Goal: Task Accomplishment & Management: Complete application form

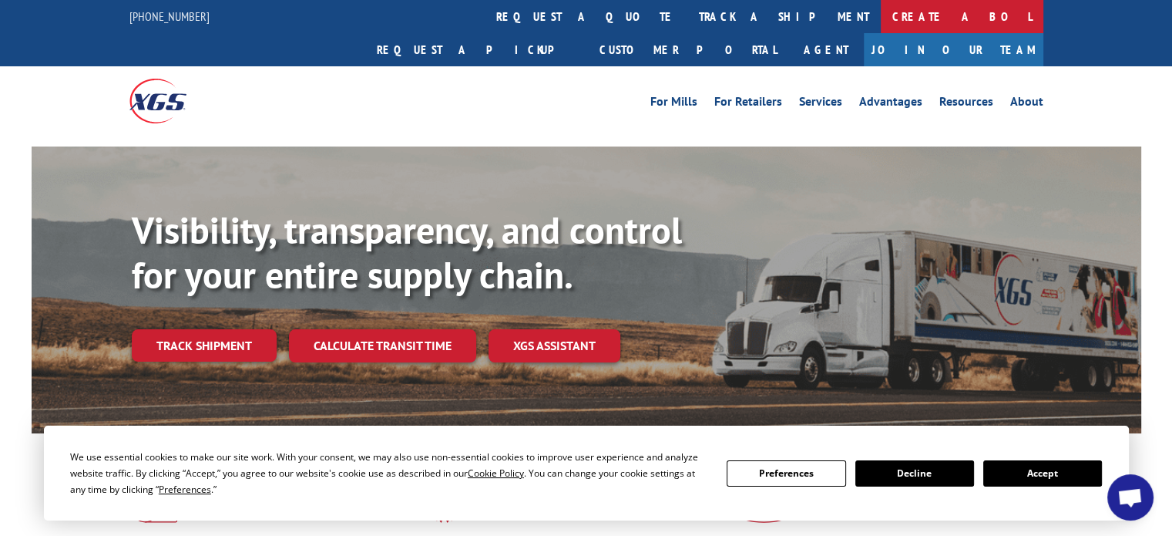
click at [881, 18] on link "Create a BOL" at bounding box center [962, 16] width 163 height 33
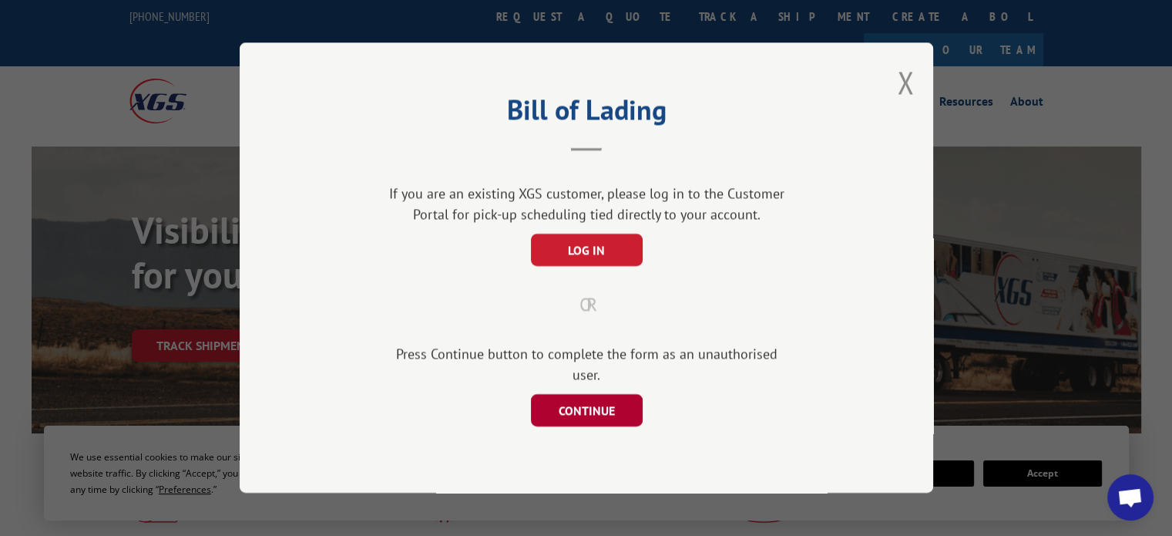
click at [603, 404] on button "CONTINUE" at bounding box center [586, 411] width 112 height 32
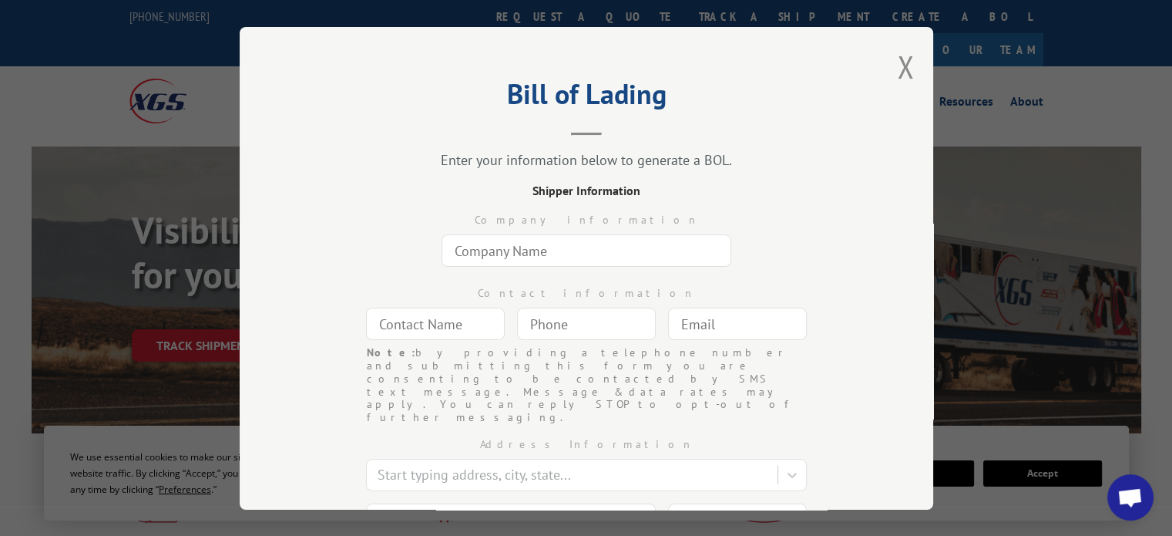
click at [558, 250] on input "text" at bounding box center [587, 250] width 290 height 32
type input "Commercial Flooring Systems"
type input "[PERSON_NAME]"
type input "[PERSON_NAME][EMAIL_ADDRESS][DOMAIN_NAME]"
type input "[GEOGRAPHIC_DATA]"
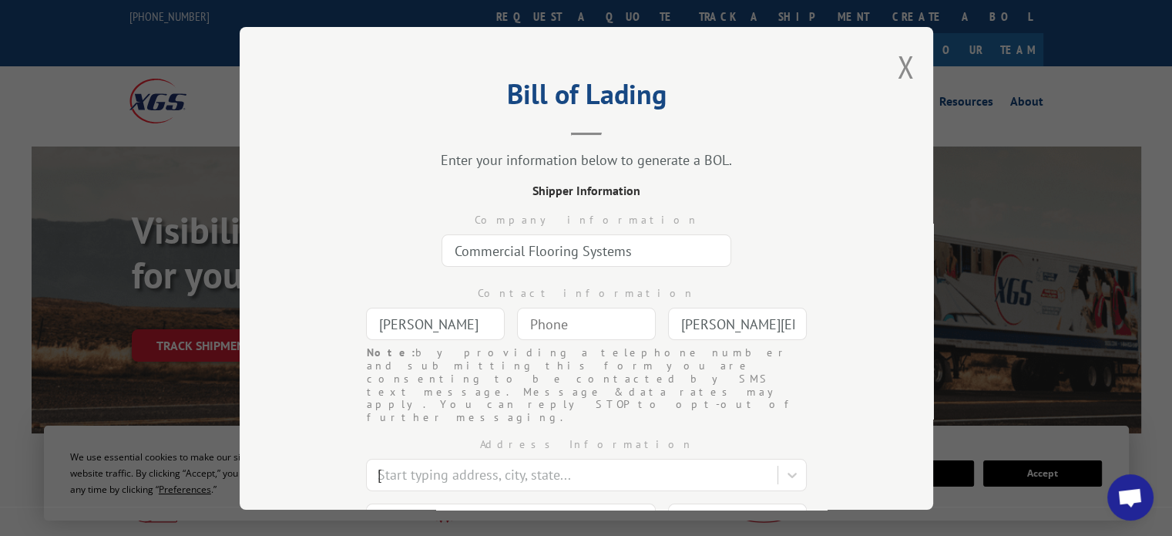
type input "[STREET_ADDRESS]"
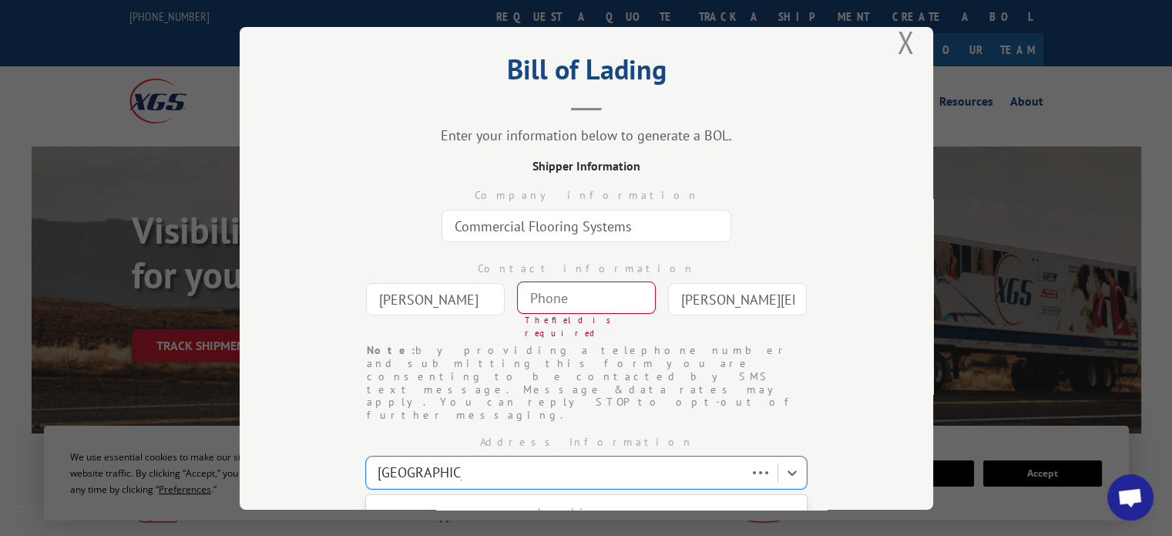
type input "[GEOGRAPHIC_DATA]"
select select "UT"
type input "84111"
type input "(___) ___-____"
click at [556, 299] on input "(___) ___-____" at bounding box center [586, 297] width 139 height 32
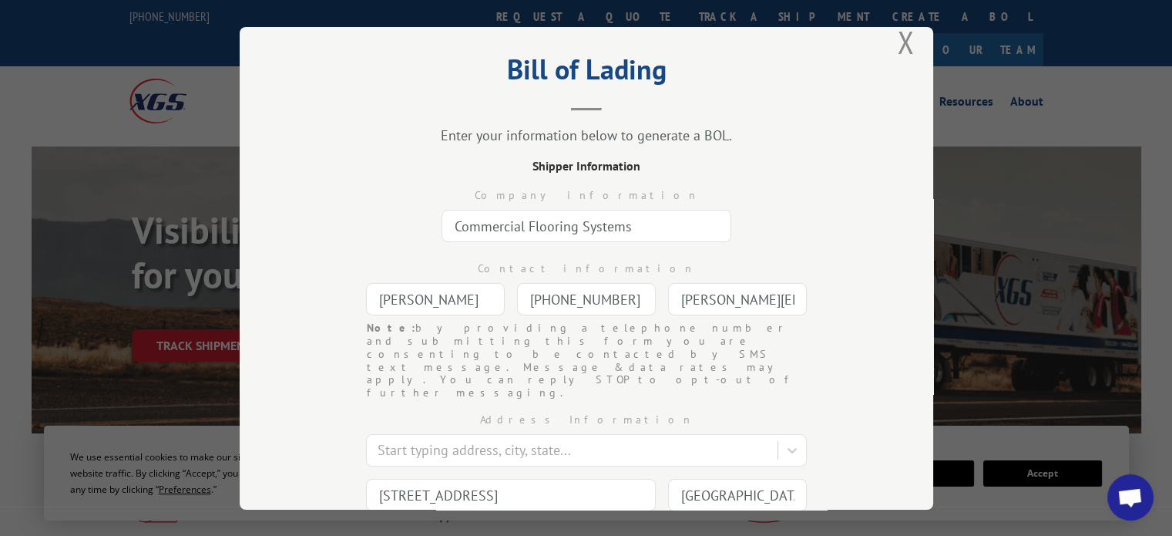
type input "[PHONE_NUMBER]"
click at [834, 299] on div "Contact information [PERSON_NAME] [PHONE_NUMBER] Note: by providing a telephone…" at bounding box center [586, 284] width 539 height 73
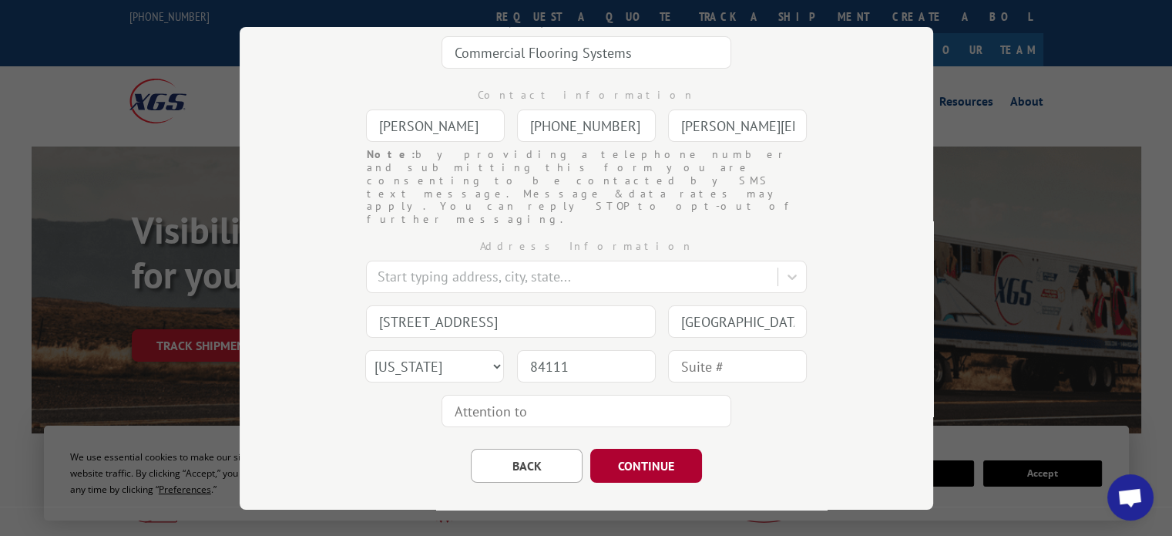
click at [610, 449] on button "CONTINUE" at bounding box center [646, 466] width 112 height 34
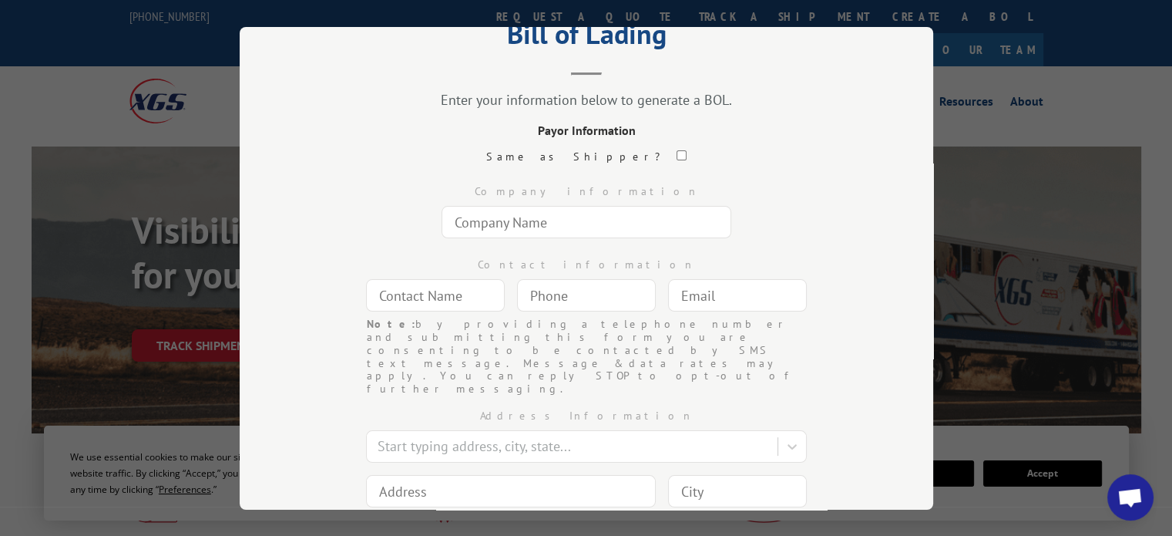
scroll to position [0, 0]
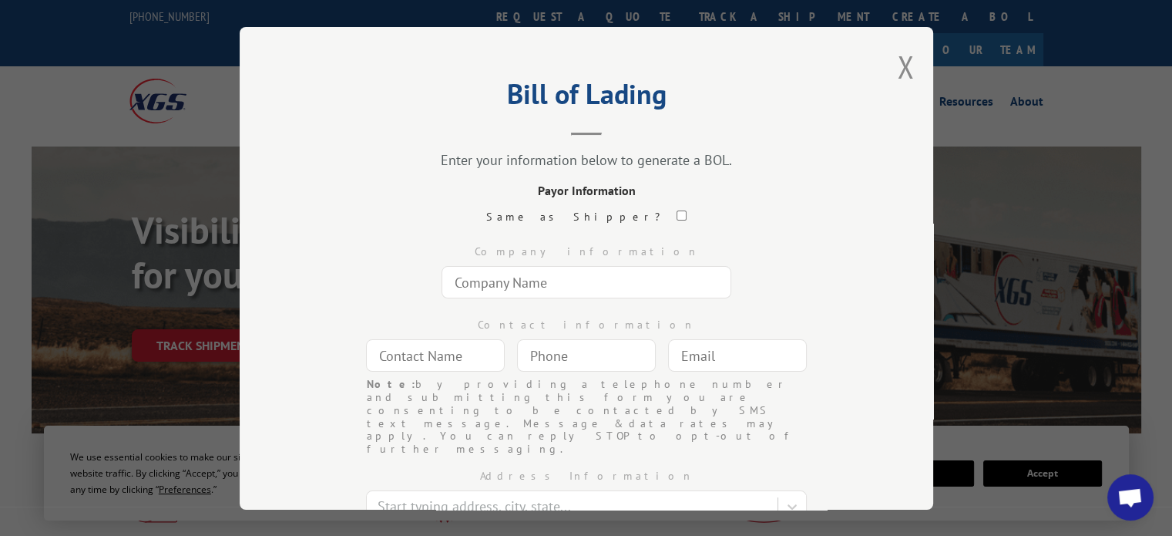
click at [677, 217] on input "checkbox" at bounding box center [682, 215] width 10 height 10
checkbox input "true"
type input "Commercial Flooring Systems"
type input "[PERSON_NAME]"
type input "[PHONE_NUMBER]"
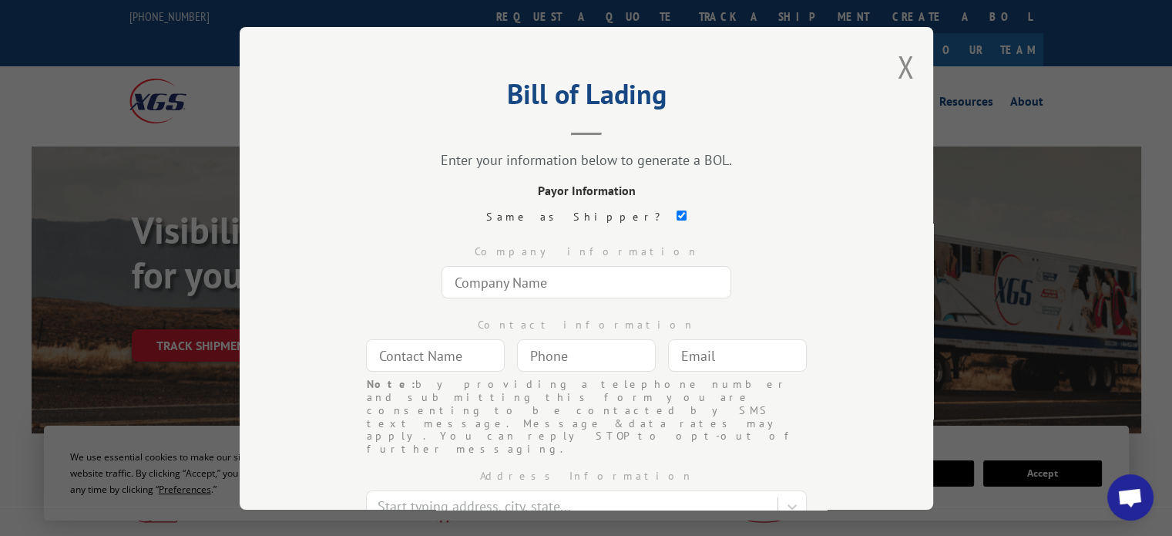
type input "[PERSON_NAME][EMAIL_ADDRESS][DOMAIN_NAME]"
type input "[STREET_ADDRESS]"
type input "[GEOGRAPHIC_DATA]"
select select "UT"
type input "84111"
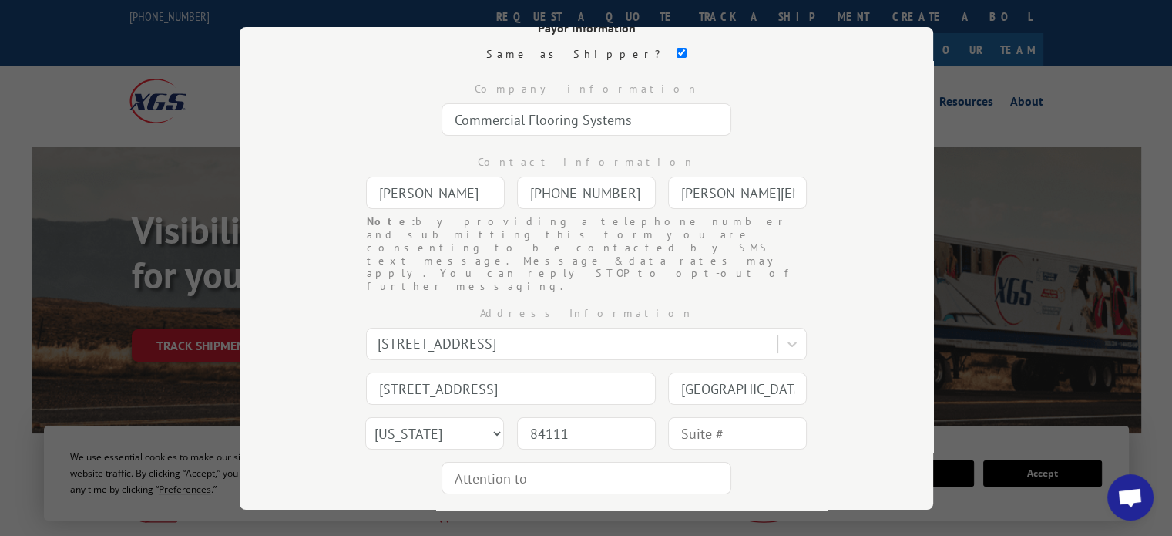
scroll to position [230, 0]
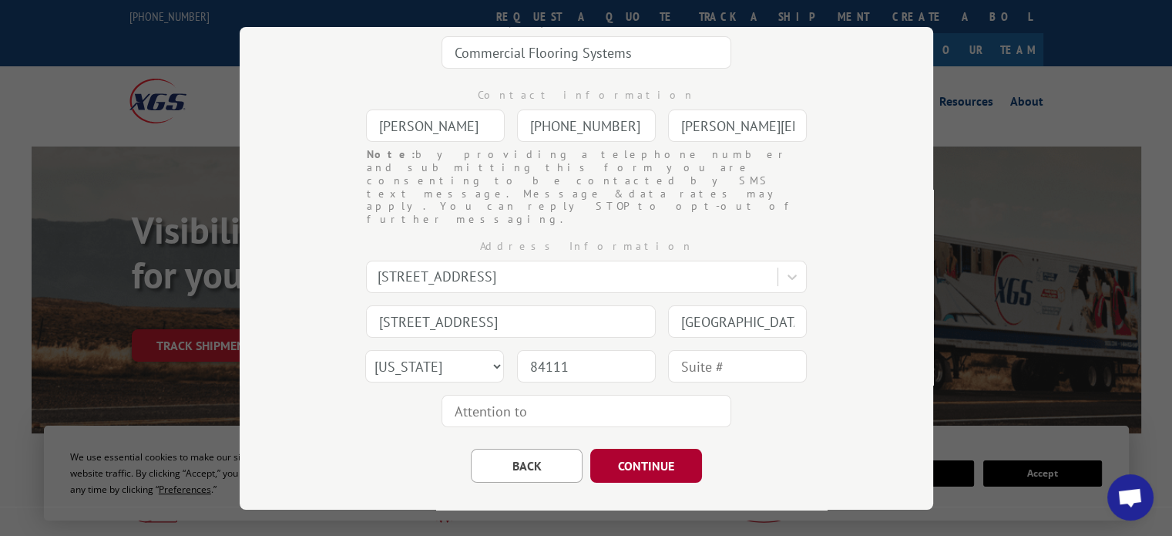
click at [661, 449] on button "CONTINUE" at bounding box center [646, 466] width 112 height 34
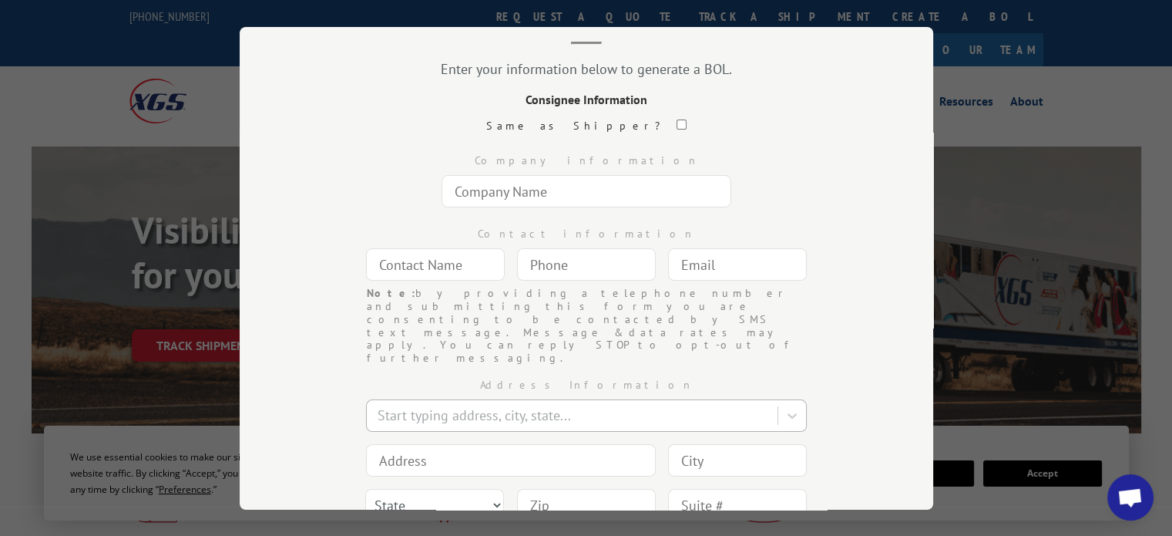
scroll to position [0, 0]
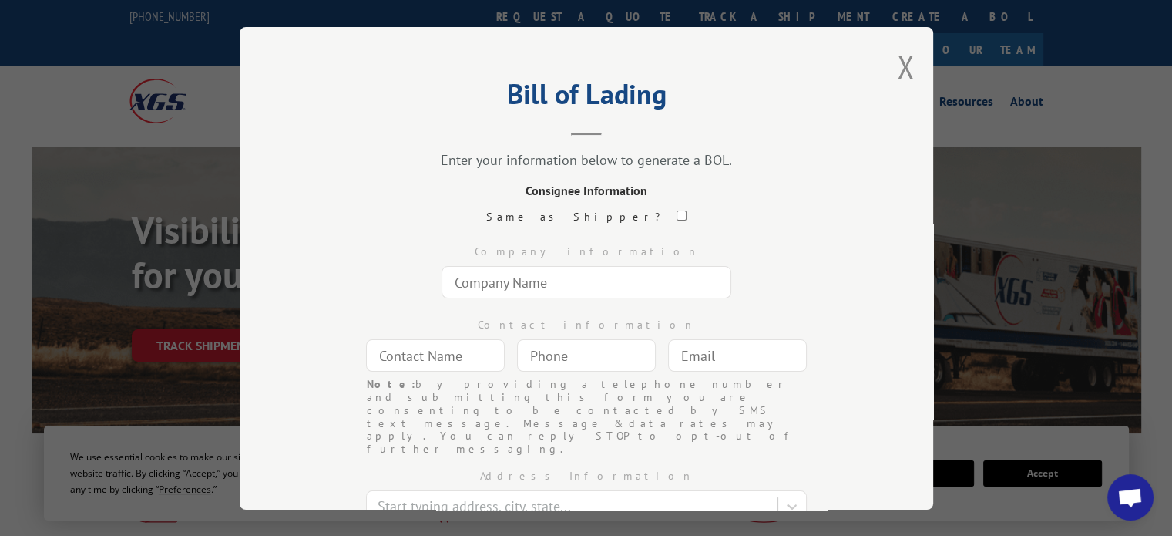
click at [541, 279] on input "text" at bounding box center [587, 282] width 290 height 32
paste input "[DEMOGRAPHIC_DATA][US_STATE]"
type input "[DEMOGRAPHIC_DATA][US_STATE]"
click at [340, 250] on div "Company information" at bounding box center [586, 252] width 539 height 16
click at [430, 357] on input "text" at bounding box center [435, 355] width 139 height 32
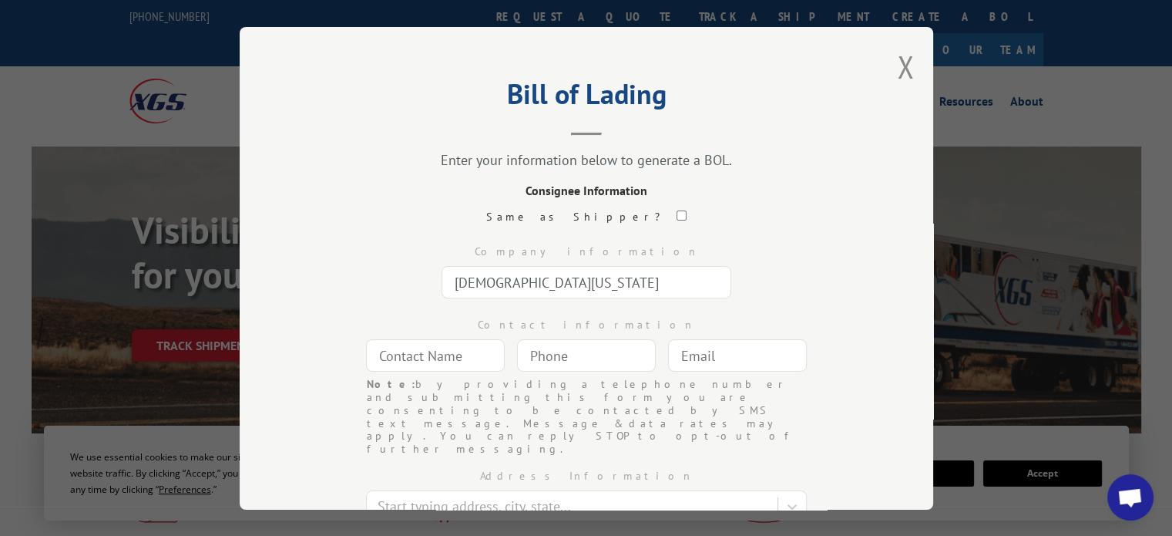
type input "[PERSON_NAME]"
type input "[PERSON_NAME][EMAIL_ADDRESS][DOMAIN_NAME]"
type input "[GEOGRAPHIC_DATA]"
type input "[STREET_ADDRESS]"
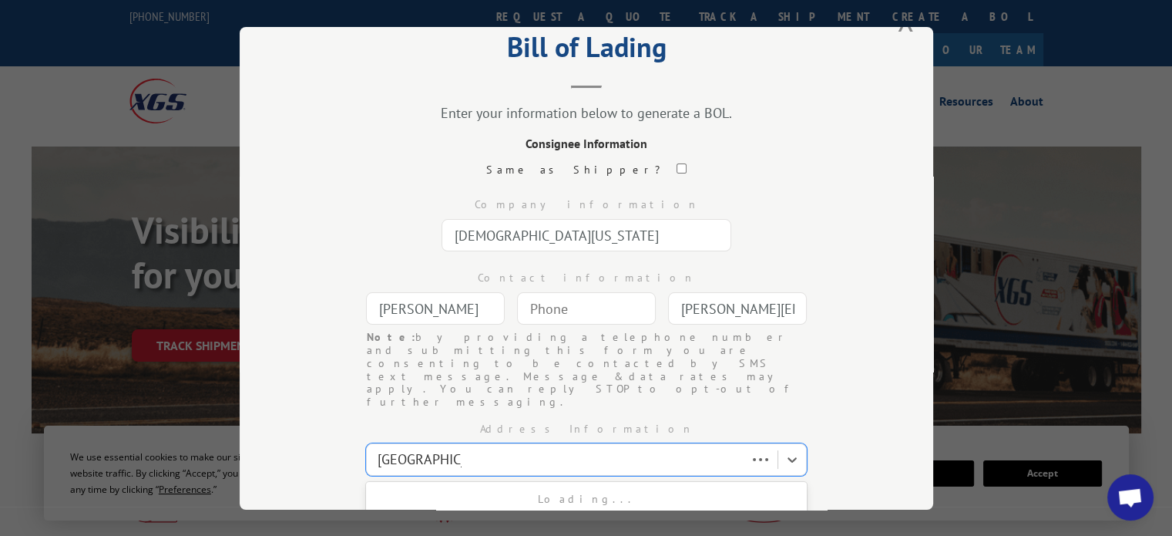
type input "[GEOGRAPHIC_DATA]"
select select "UT"
type input "84111"
type input "(___) ___-____"
click at [549, 304] on input "(___) ___-____" at bounding box center [586, 308] width 139 height 32
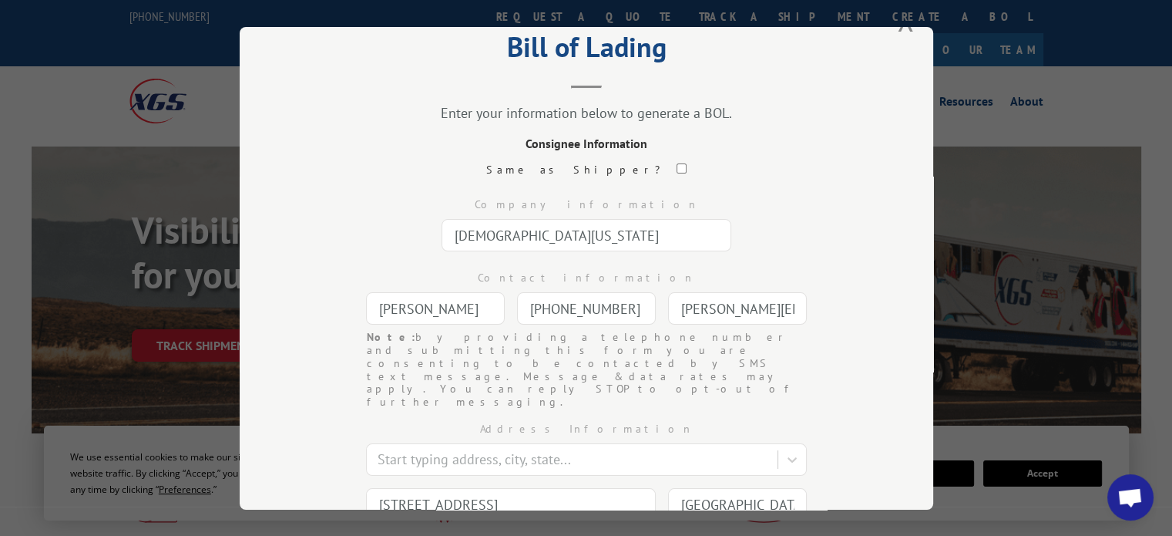
scroll to position [201, 0]
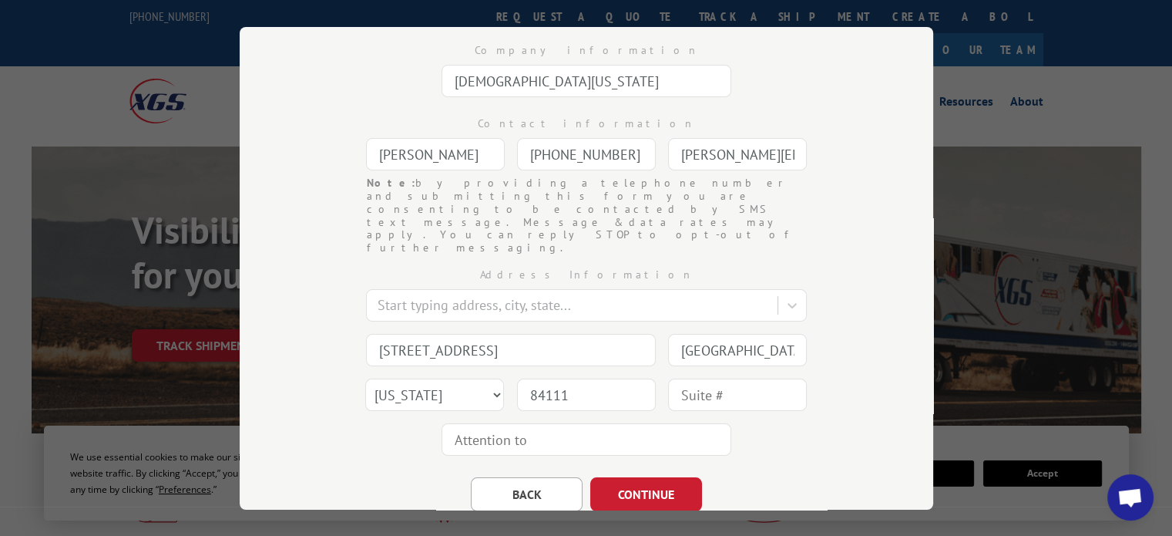
type input "[PHONE_NUMBER]"
click at [504, 334] on input "[STREET_ADDRESS]" at bounding box center [511, 350] width 290 height 32
drag, startPoint x: 506, startPoint y: 311, endPoint x: 272, endPoint y: 295, distance: 234.0
click at [277, 295] on div "Bill of Lading Enter your information below to generate a BOL. Consignee Inform…" at bounding box center [587, 268] width 694 height 482
paste input "75 N 300 E"
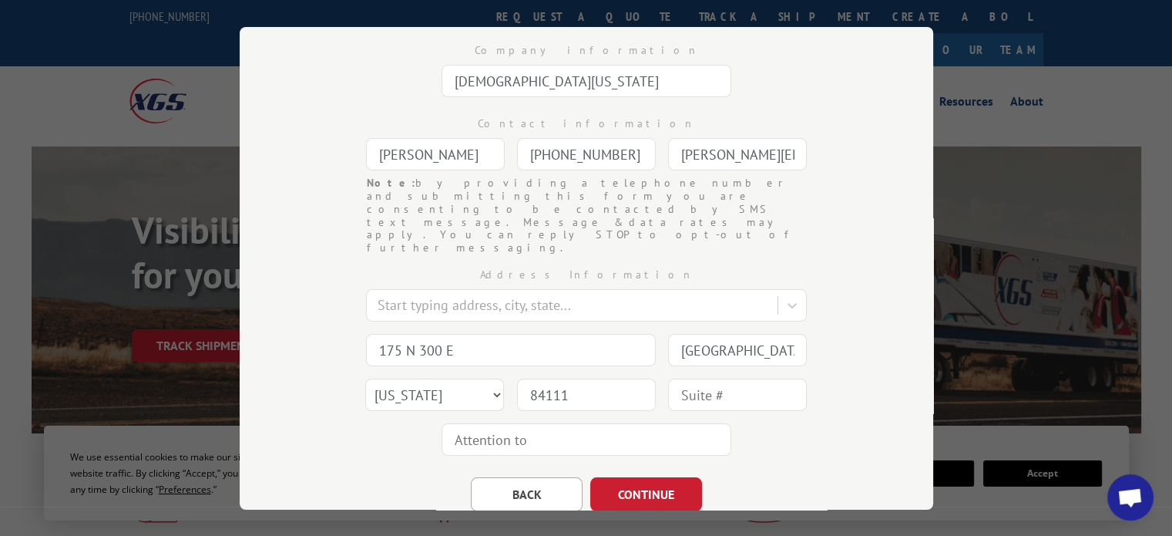
type input "175 N 300 E"
drag, startPoint x: 761, startPoint y: 309, endPoint x: 645, endPoint y: 314, distance: 115.7
click at [645, 314] on div "Address Information Start typing address, city, state... 175 N 300 E [GEOGRAPHI…" at bounding box center [586, 357] width 539 height 207
type input "l"
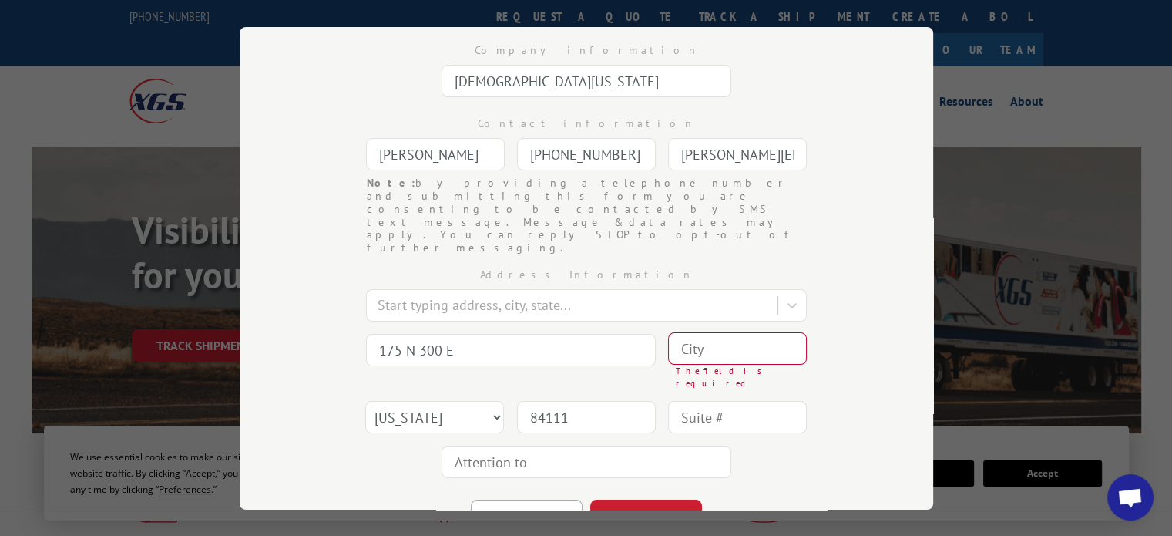
type input "l"
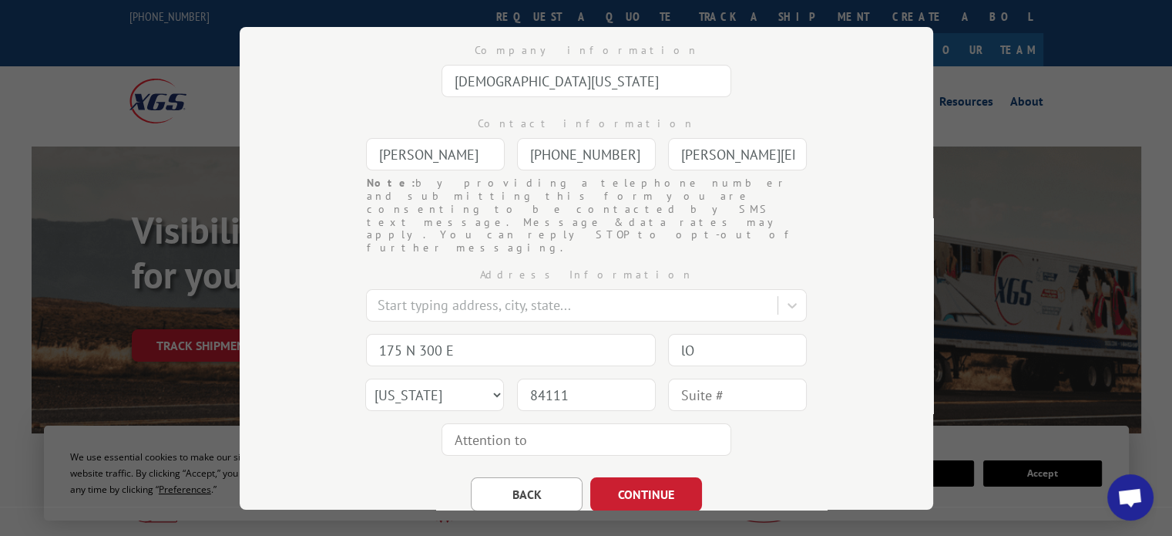
type input "l"
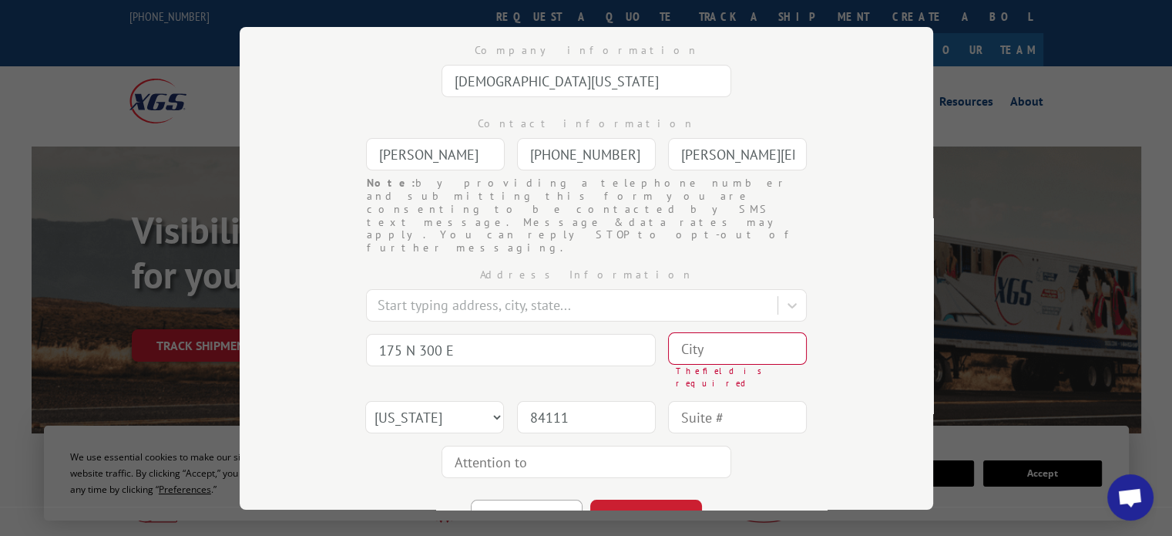
type input "l"
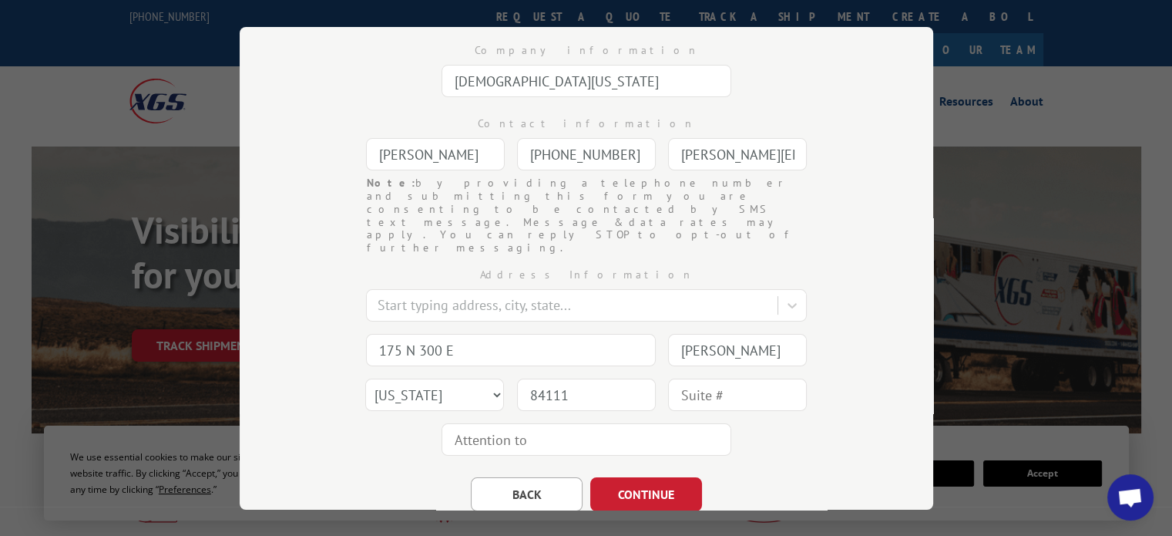
type input "[PERSON_NAME]"
click at [589, 378] on input "84111" at bounding box center [586, 394] width 139 height 32
drag, startPoint x: 604, startPoint y: 351, endPoint x: 539, endPoint y: 354, distance: 64.8
click at [539, 378] on input "84111" at bounding box center [586, 394] width 139 height 32
type input "84321"
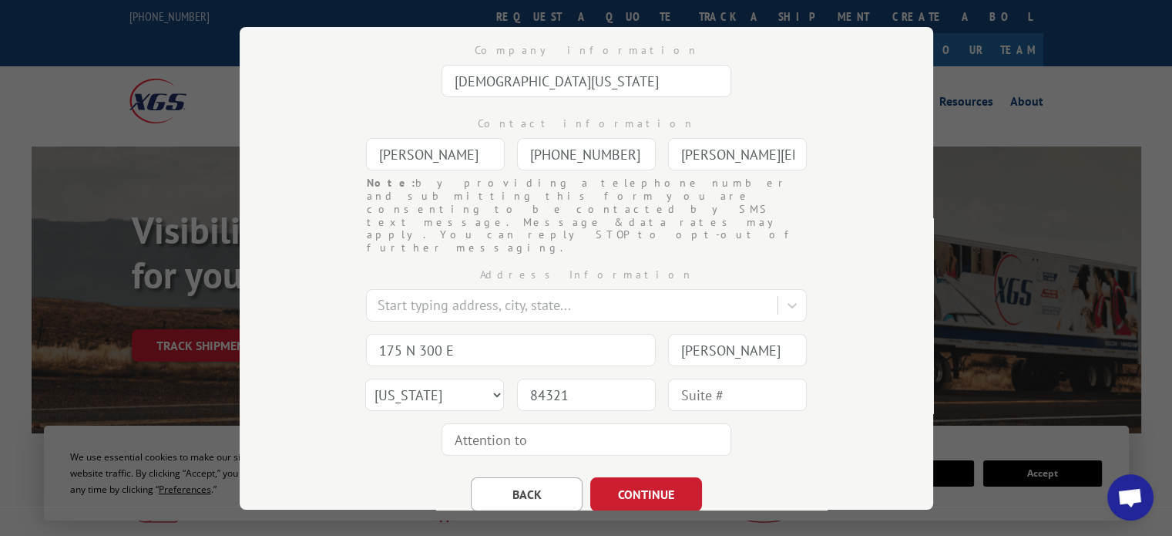
click at [758, 462] on div "BACK CONTINUE" at bounding box center [586, 486] width 539 height 49
click at [647, 477] on button "CONTINUE" at bounding box center [646, 494] width 112 height 34
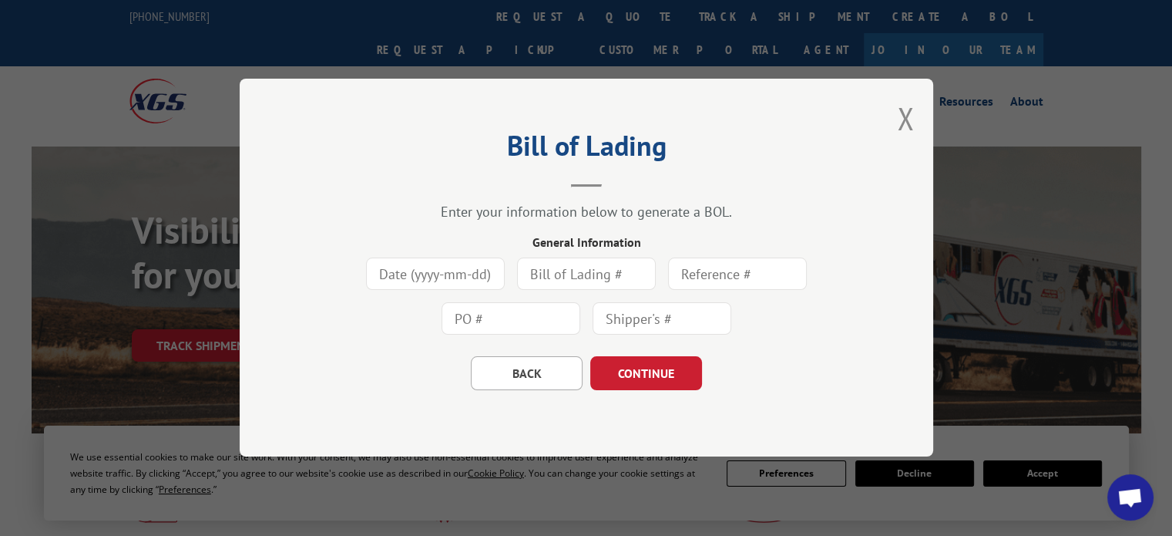
click at [442, 271] on input at bounding box center [435, 274] width 139 height 32
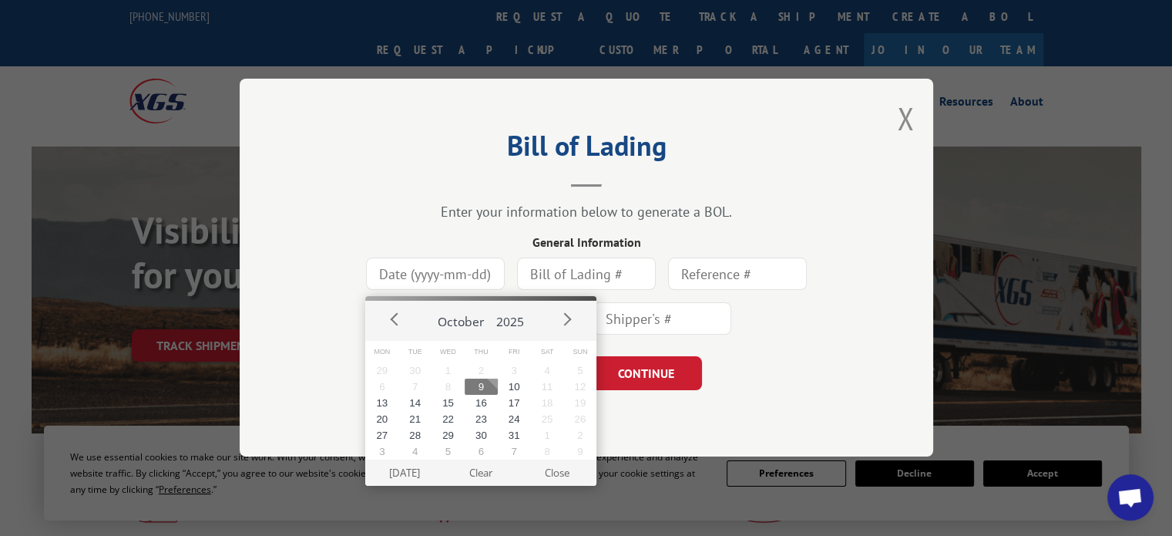
click at [481, 387] on button "9" at bounding box center [481, 386] width 33 height 16
type input "[DATE]"
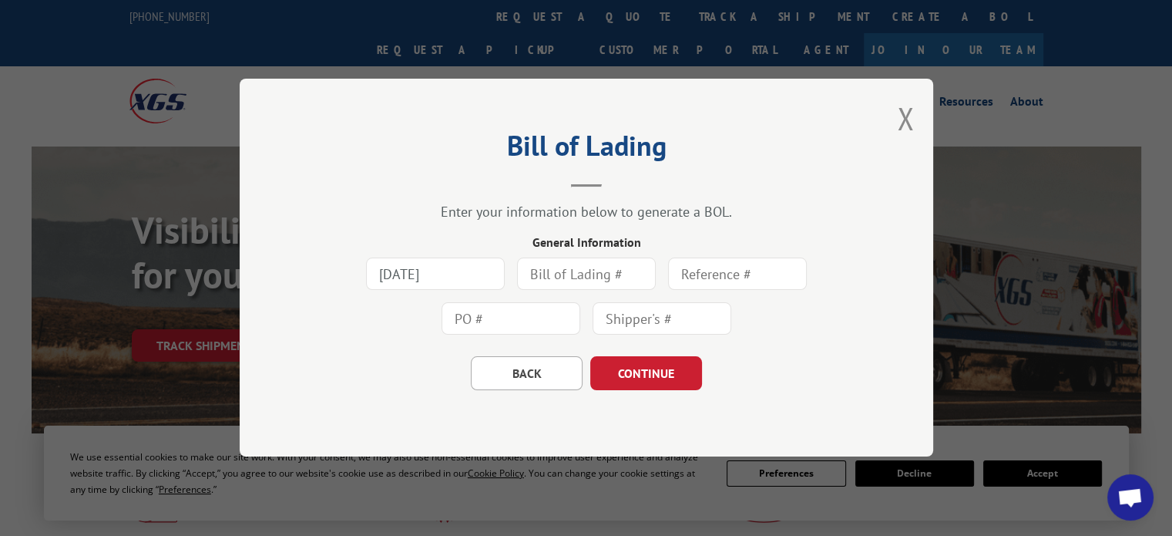
click at [546, 277] on input "text" at bounding box center [586, 274] width 139 height 32
drag, startPoint x: 595, startPoint y: 274, endPoint x: 466, endPoint y: 289, distance: 129.5
click at [466, 289] on div "[DATE] 430098" at bounding box center [586, 296] width 539 height 89
type input "430098"
click at [758, 274] on input "text" at bounding box center [737, 274] width 139 height 32
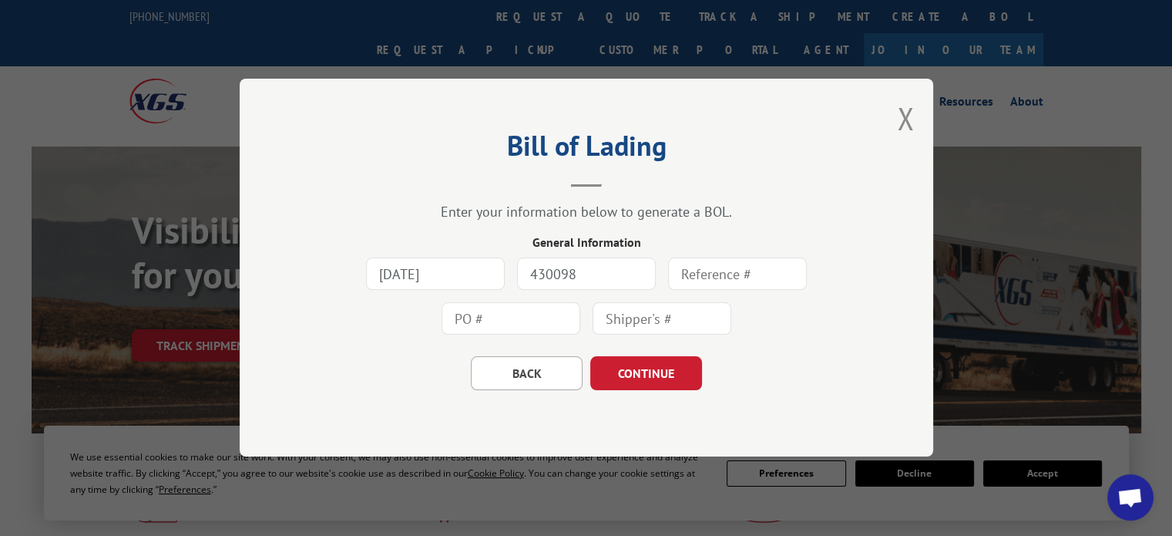
paste input "430098"
type input "430098"
click at [659, 307] on input "text" at bounding box center [662, 319] width 139 height 32
paste input "430098"
type input "430098"
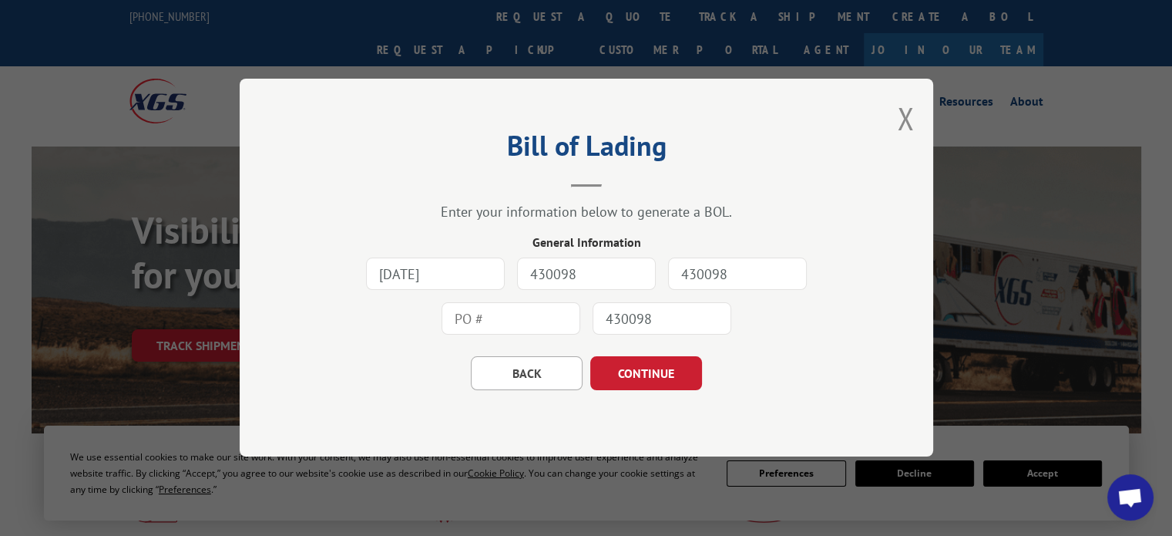
click at [521, 318] on input "text" at bounding box center [511, 319] width 139 height 32
paste input "430098"
type input "430098"
click at [670, 367] on button "CONTINUE" at bounding box center [646, 374] width 112 height 34
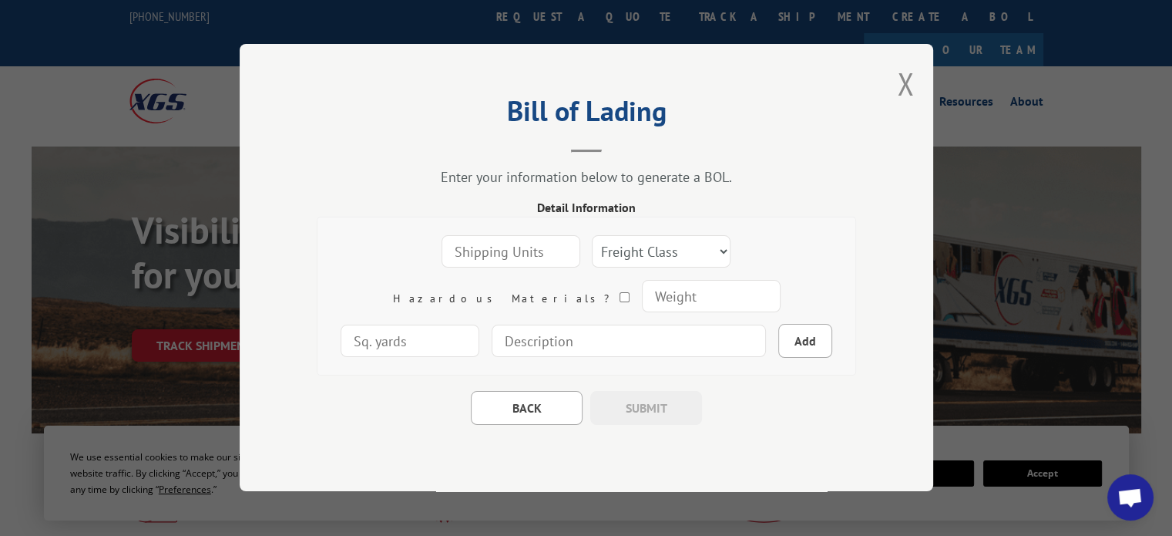
click at [452, 250] on input "number" at bounding box center [511, 252] width 139 height 32
type input "12"
click at [595, 249] on select "Freight Class 50 55 60 65 70 77 85 92 100 110 125 150 175 200 250 300 400 500 C…" at bounding box center [661, 252] width 139 height 32
select select "50"
click at [592, 236] on select "Freight Class 50 55 60 65 70 77 85 92 100 110 125 150 175 200 250 300 400 500 C…" at bounding box center [661, 252] width 139 height 32
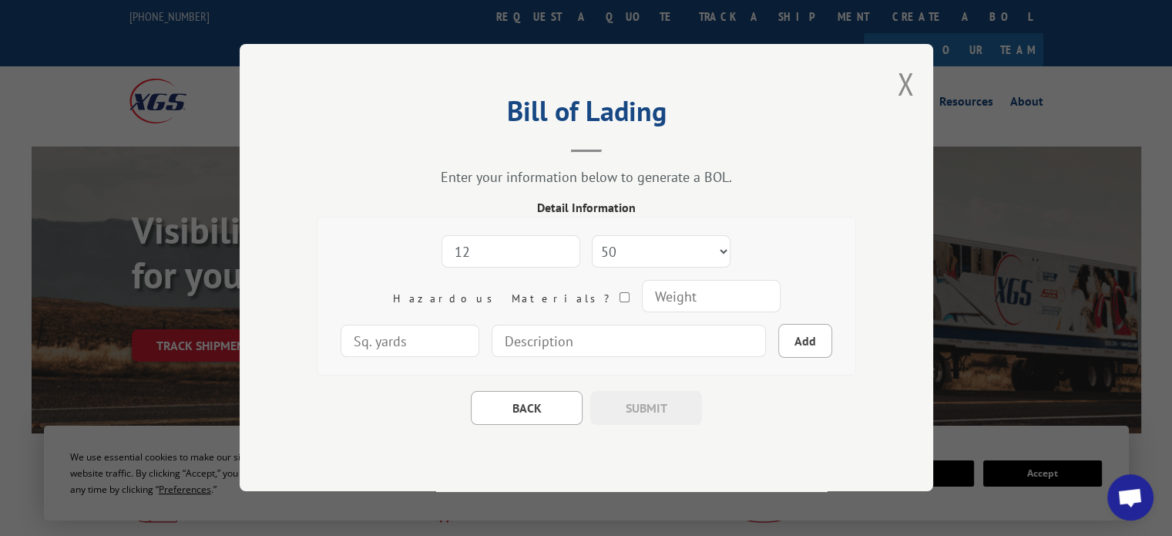
click at [641, 309] on input "number" at bounding box center [710, 297] width 139 height 32
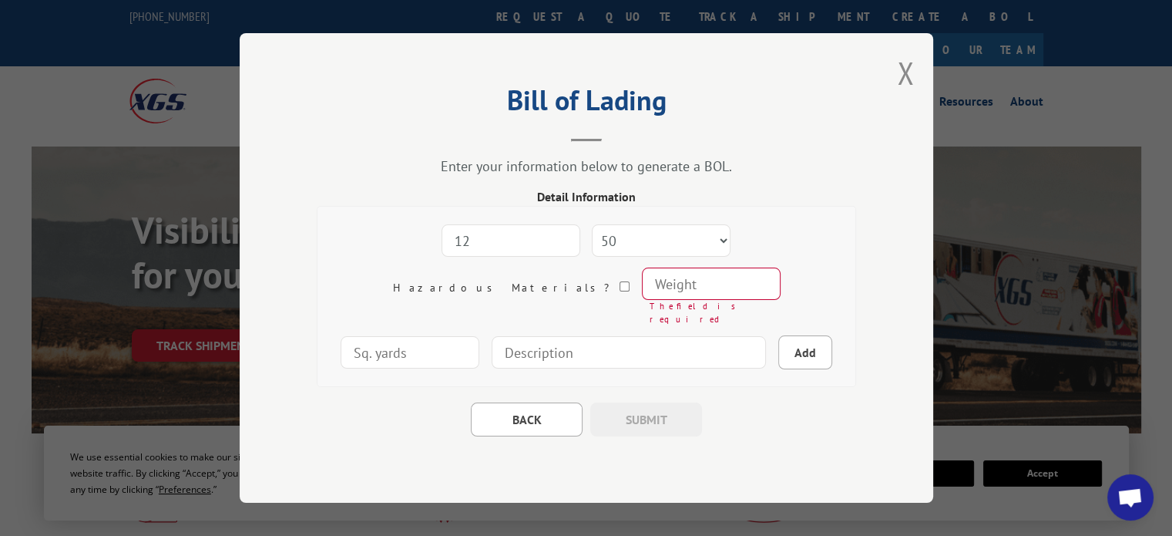
click at [641, 294] on input "number" at bounding box center [710, 283] width 139 height 32
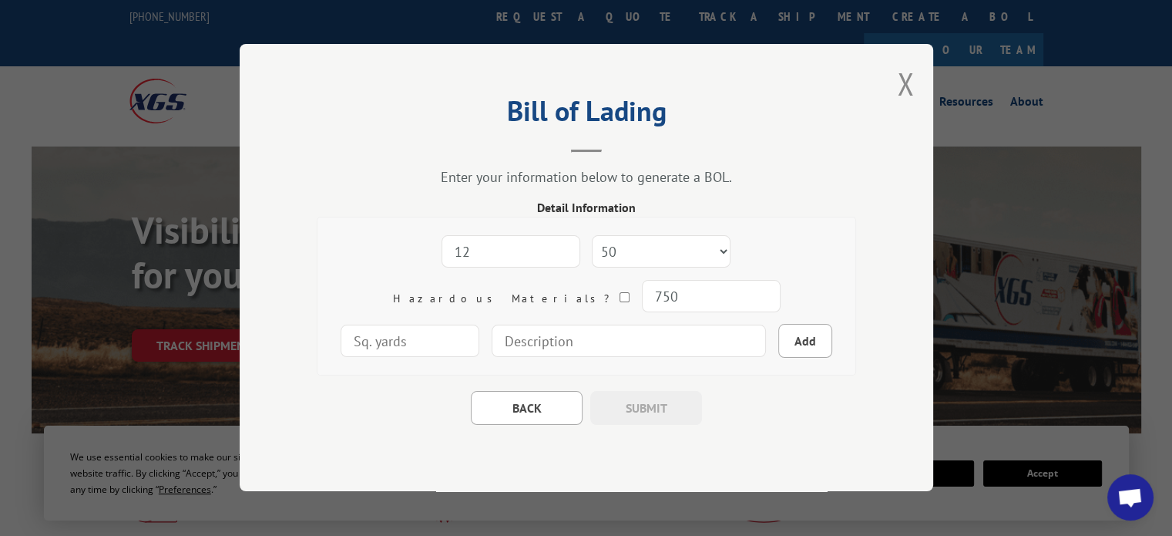
type input "750"
click at [492, 341] on input at bounding box center [629, 341] width 274 height 32
type input "l"
type input "[PERSON_NAME] Unbacked Carpet"
click at [778, 334] on button "Add" at bounding box center [805, 341] width 54 height 34
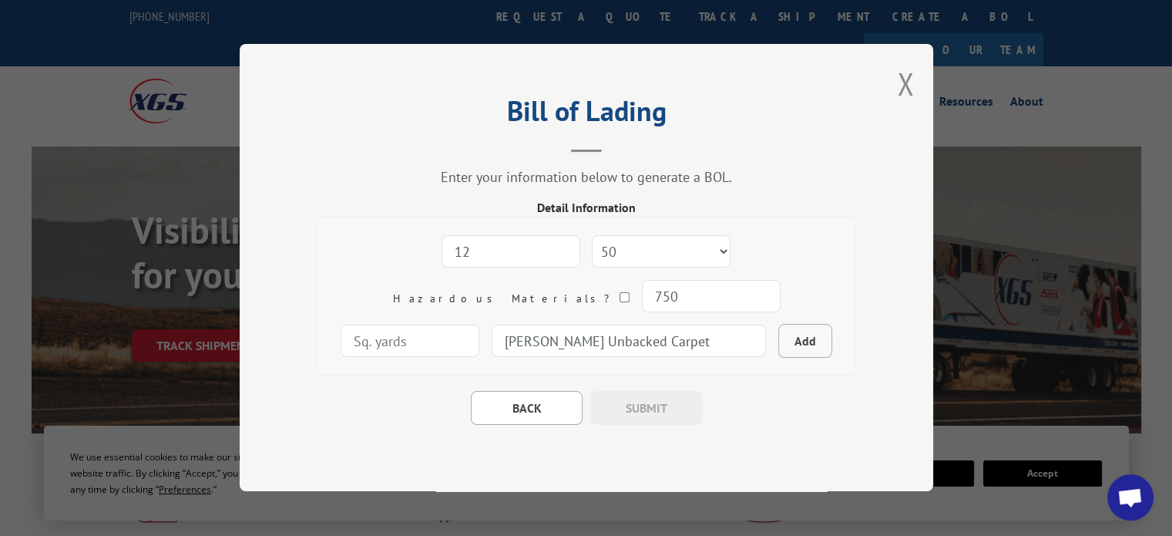
select select
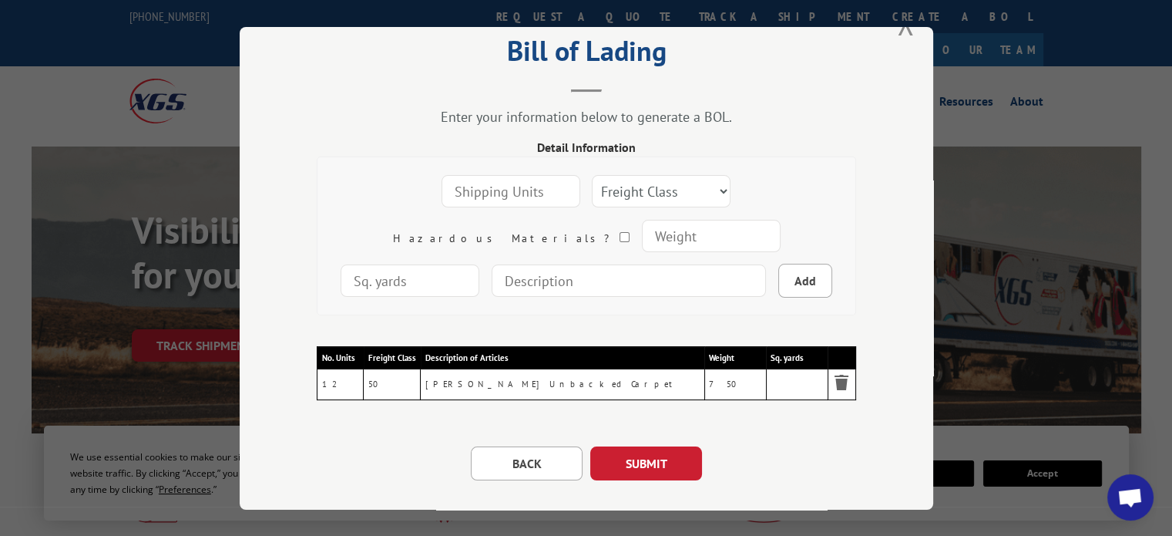
scroll to position [79, 0]
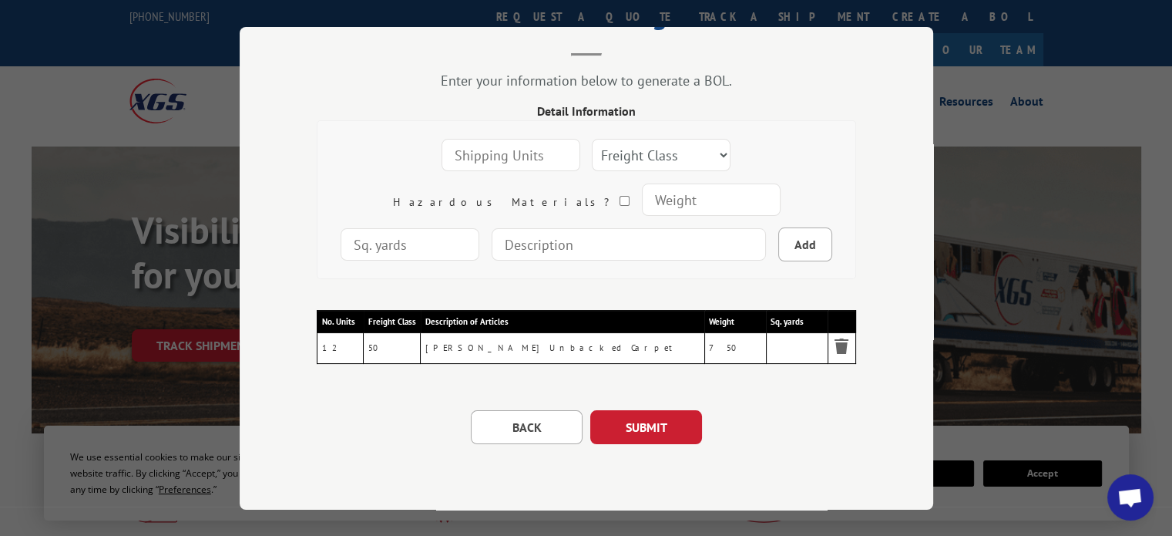
click at [640, 425] on button "SUBMIT" at bounding box center [646, 427] width 112 height 34
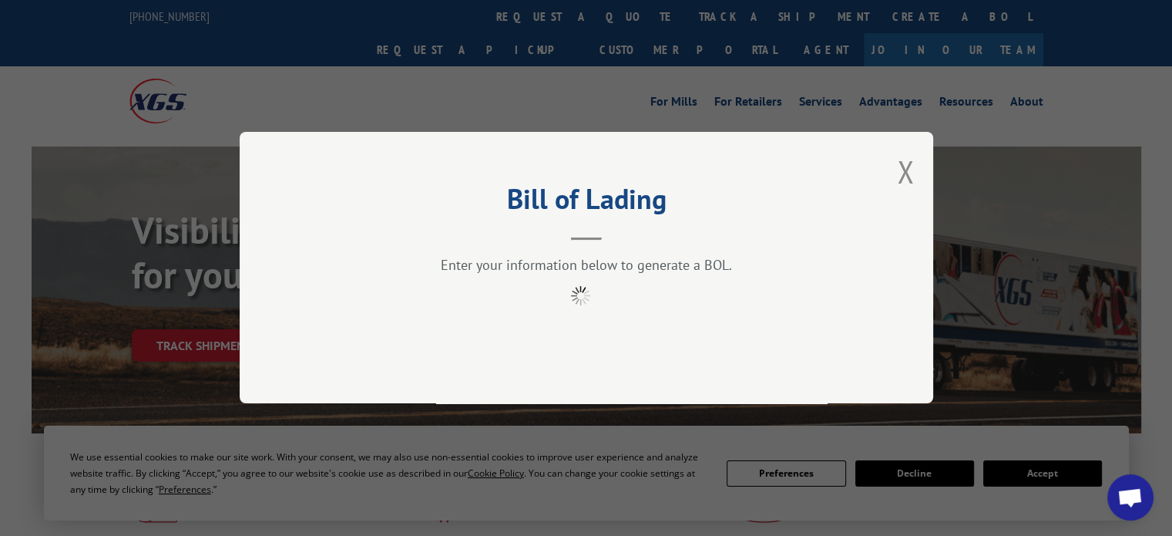
scroll to position [0, 0]
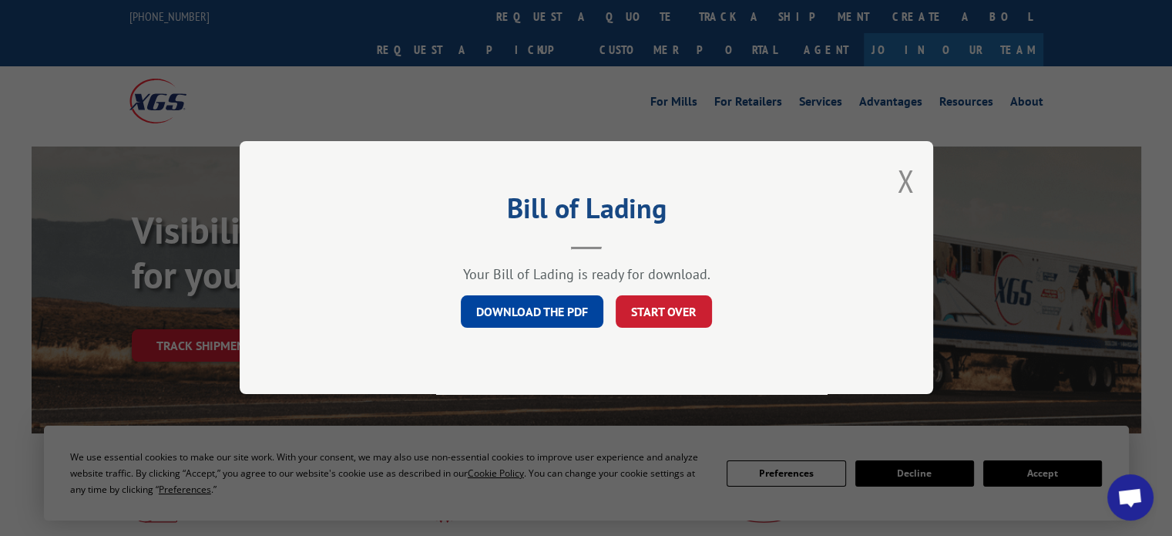
click at [565, 310] on link "DOWNLOAD THE PDF" at bounding box center [532, 312] width 143 height 32
click at [903, 184] on button "Close modal" at bounding box center [905, 180] width 17 height 41
